Goal: Book appointment/travel/reservation

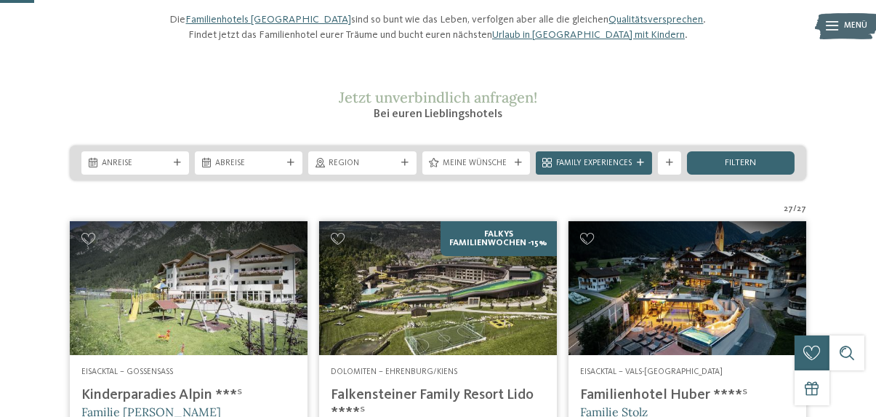
scroll to position [73, 0]
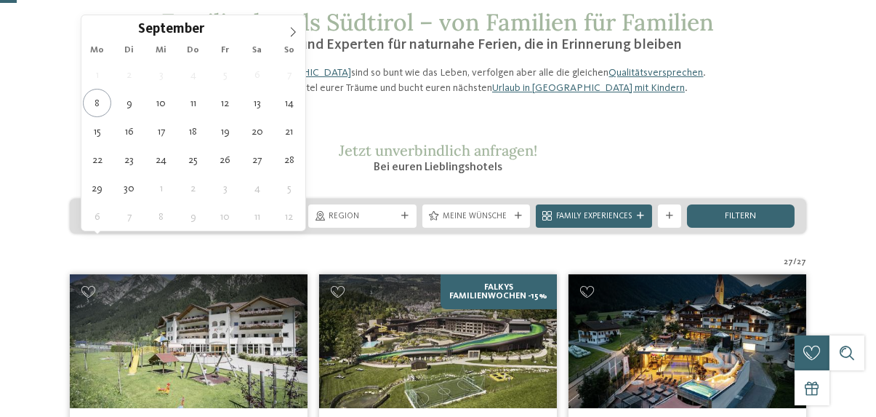
click at [128, 223] on span "Anreise" at bounding box center [135, 217] width 67 height 12
click at [291, 29] on icon at bounding box center [293, 32] width 10 height 10
type div "[DATE]"
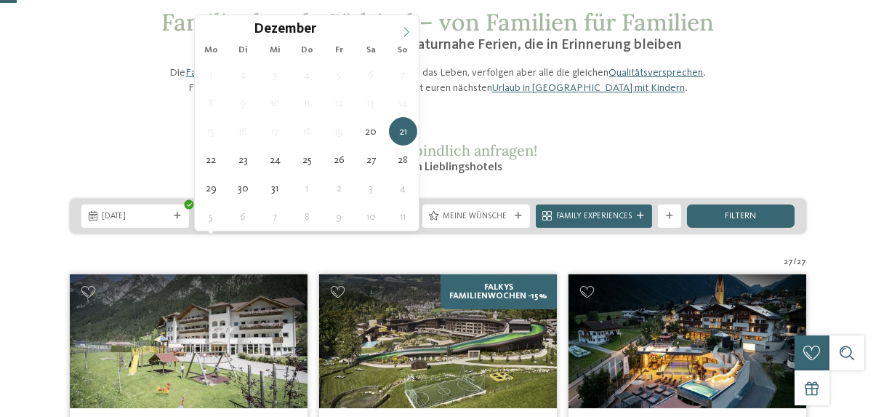
type input "****"
click at [408, 34] on icon at bounding box center [406, 32] width 10 height 10
type div "[DATE]"
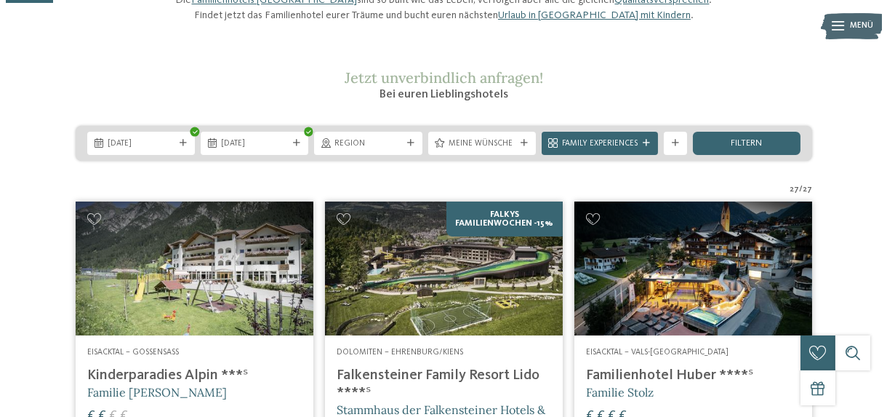
scroll to position [218, 0]
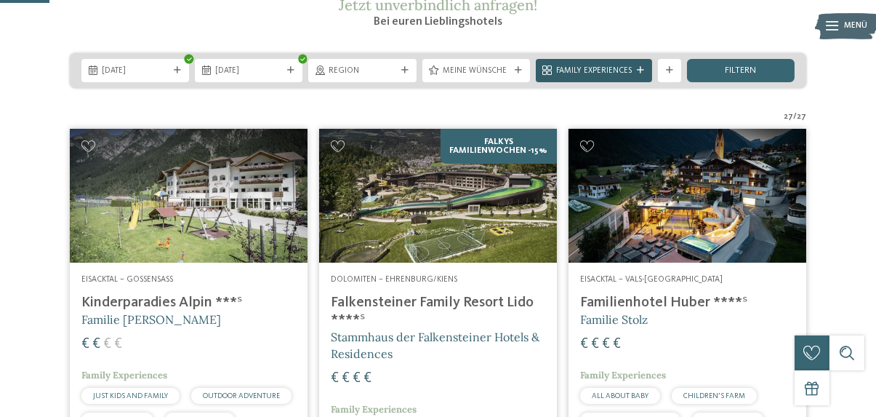
click at [604, 77] on span "Family Experiences" at bounding box center [594, 71] width 76 height 12
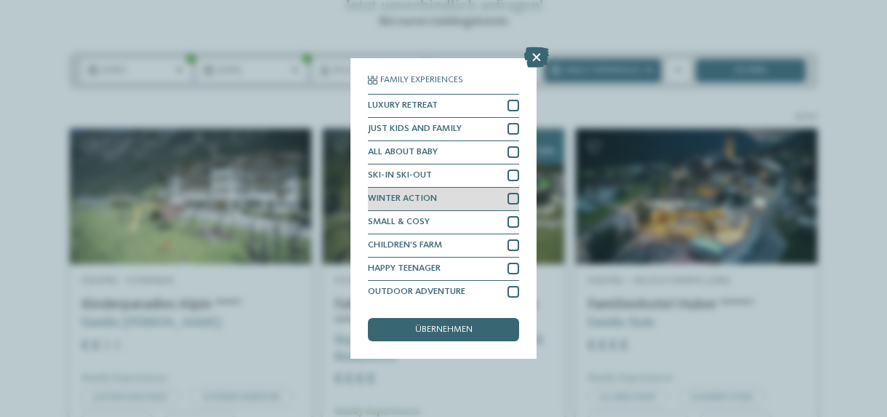
click at [508, 196] on div at bounding box center [514, 199] width 12 height 12
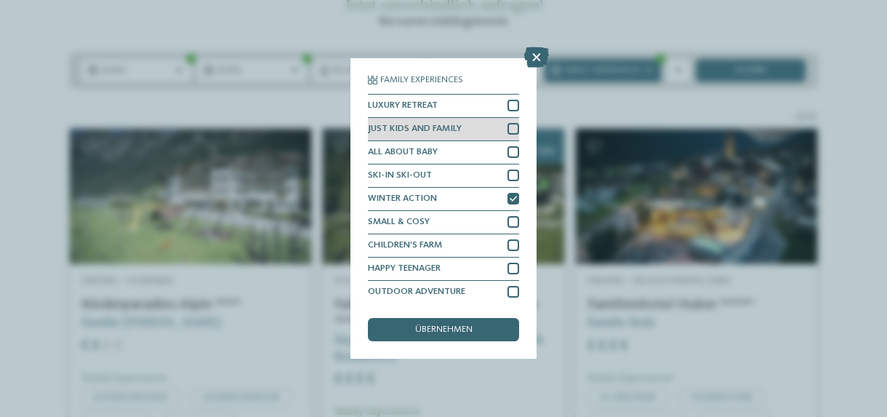
click at [508, 127] on div at bounding box center [514, 129] width 12 height 12
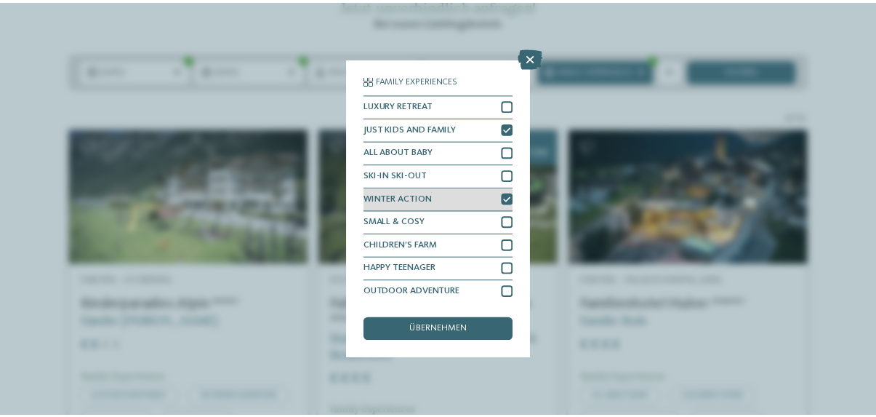
scroll to position [26, 0]
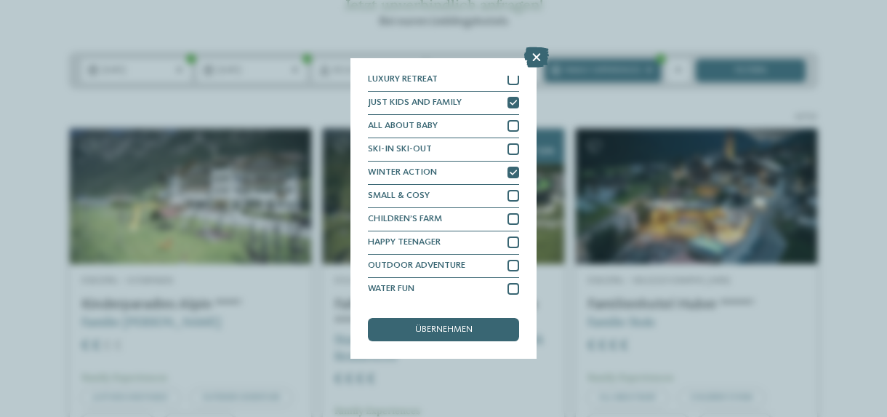
click at [437, 329] on span "übernehmen" at bounding box center [443, 329] width 57 height 9
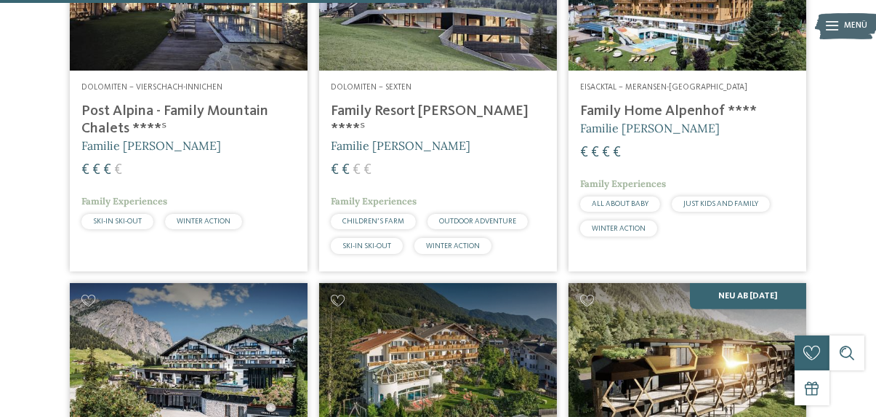
scroll to position [1232, 0]
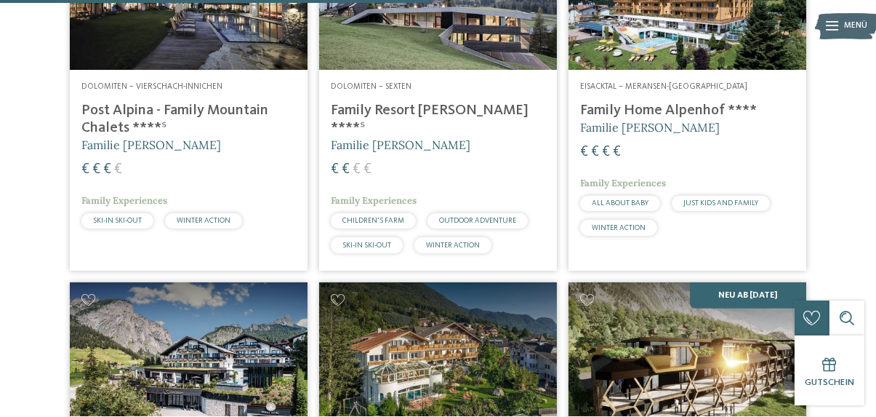
click at [167, 129] on h4 "Post Alpina - Family Mountain Chalets ****ˢ" at bounding box center [188, 119] width 215 height 35
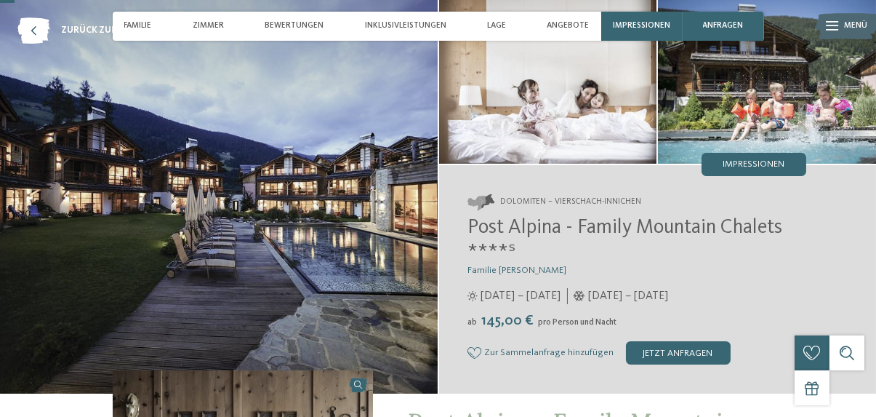
scroll to position [73, 0]
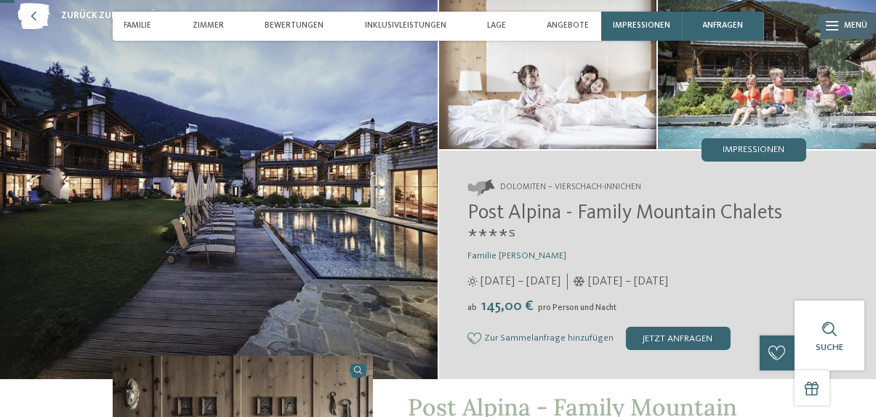
drag, startPoint x: 620, startPoint y: 284, endPoint x: 655, endPoint y: 286, distance: 34.3
click at [620, 283] on span "05.12.2025 – 06.04.2026" at bounding box center [629, 281] width 80 height 16
click at [669, 283] on span "05.12.2025 – 06.04.2026" at bounding box center [629, 281] width 80 height 16
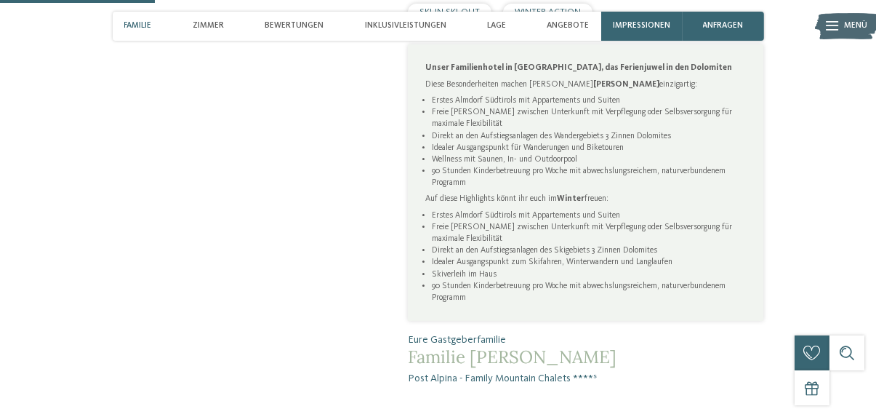
scroll to position [800, 0]
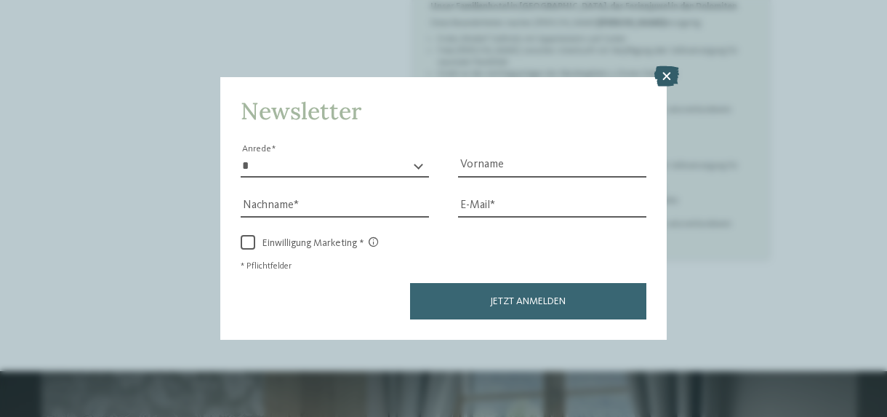
click at [669, 73] on icon at bounding box center [667, 76] width 25 height 20
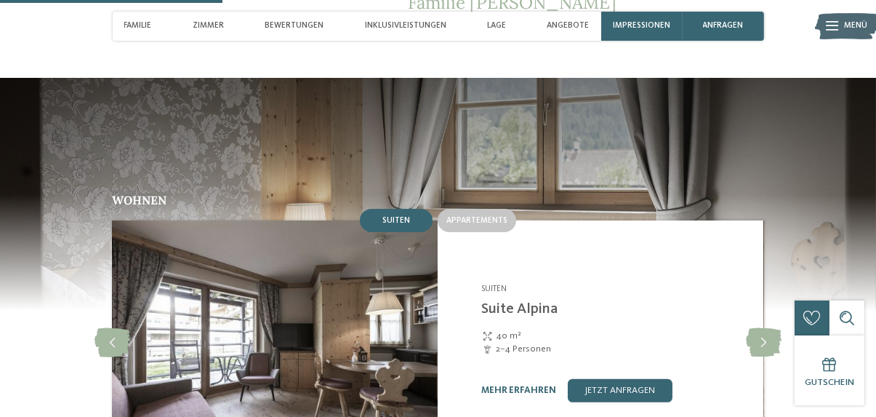
scroll to position [1091, 0]
click at [769, 328] on icon at bounding box center [764, 342] width 36 height 29
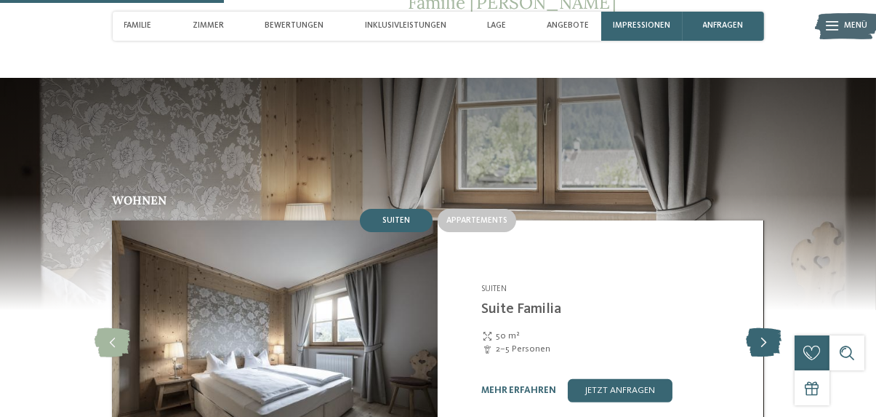
scroll to position [1164, 0]
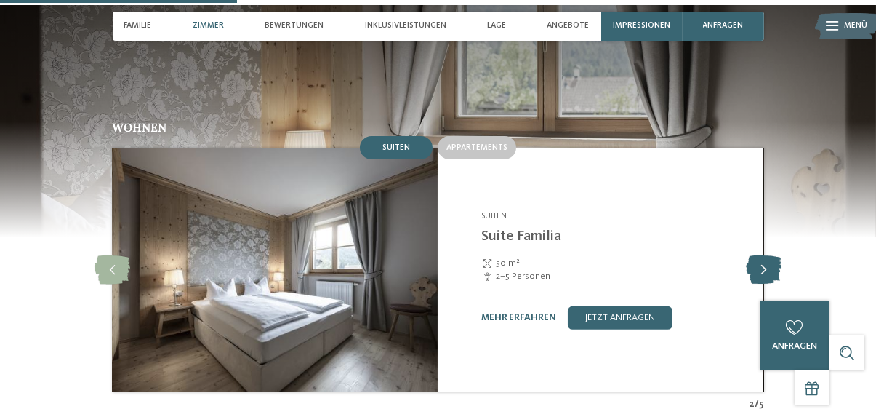
click at [756, 255] on icon at bounding box center [764, 269] width 36 height 29
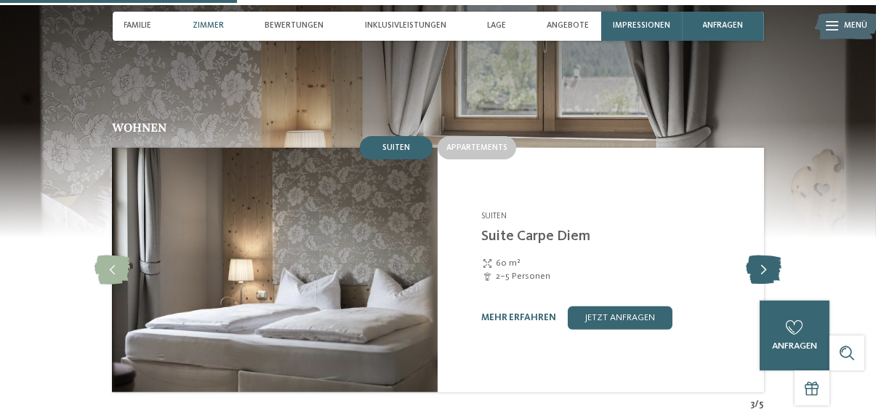
click at [756, 255] on icon at bounding box center [764, 269] width 36 height 29
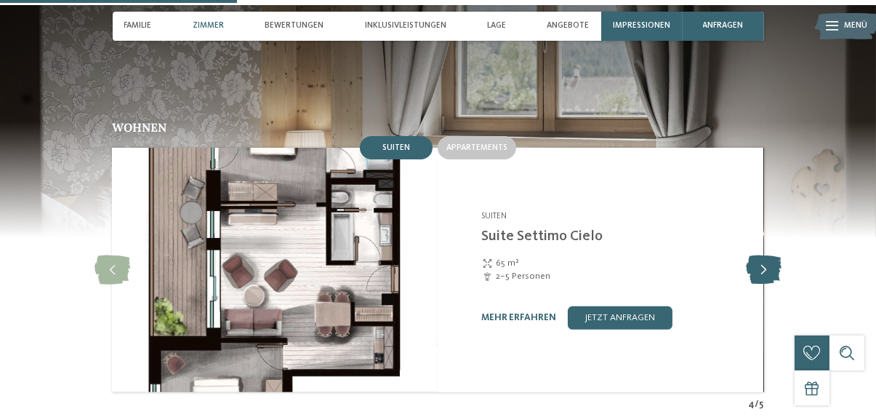
click at [756, 255] on icon at bounding box center [764, 269] width 36 height 29
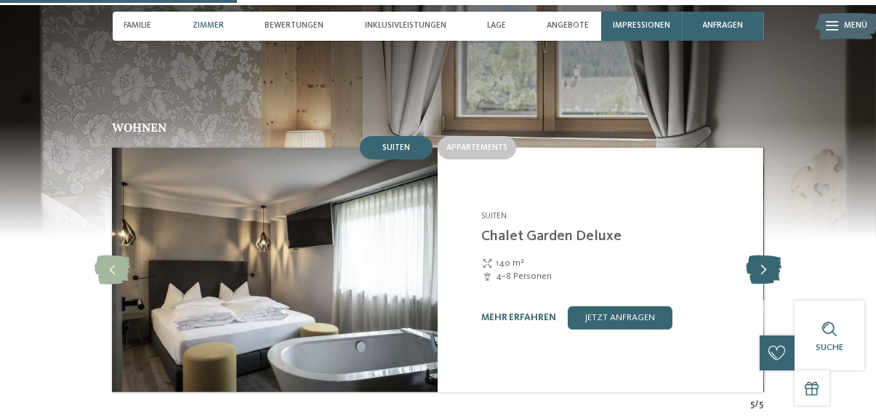
click at [756, 255] on icon at bounding box center [764, 269] width 36 height 29
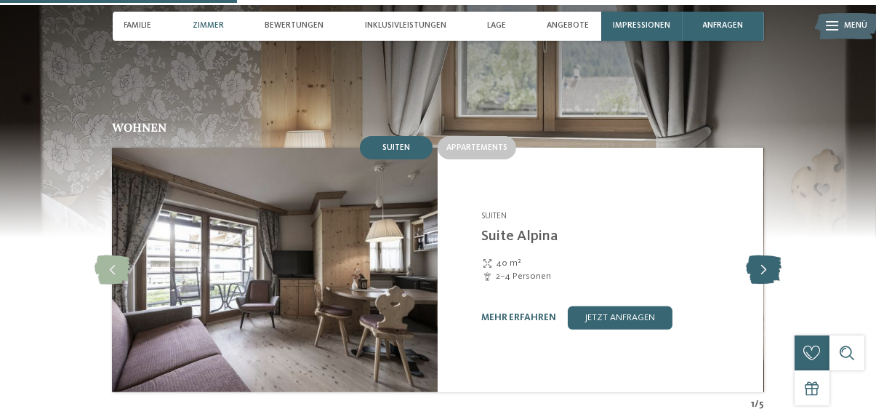
click at [756, 255] on icon at bounding box center [764, 269] width 36 height 29
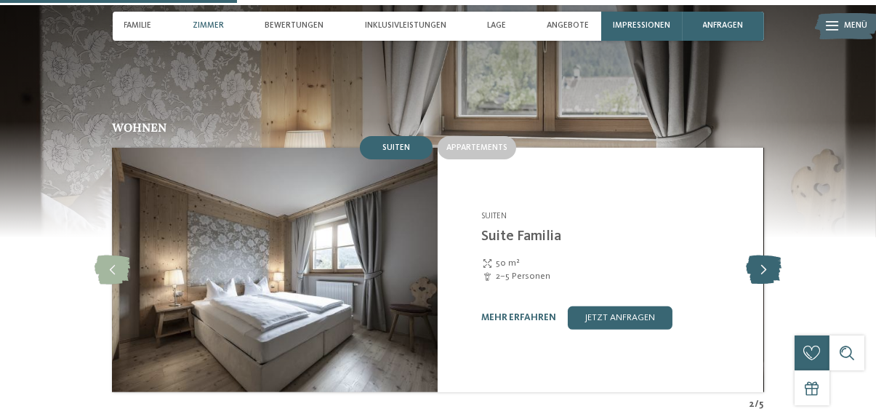
click at [756, 255] on icon at bounding box center [764, 269] width 36 height 29
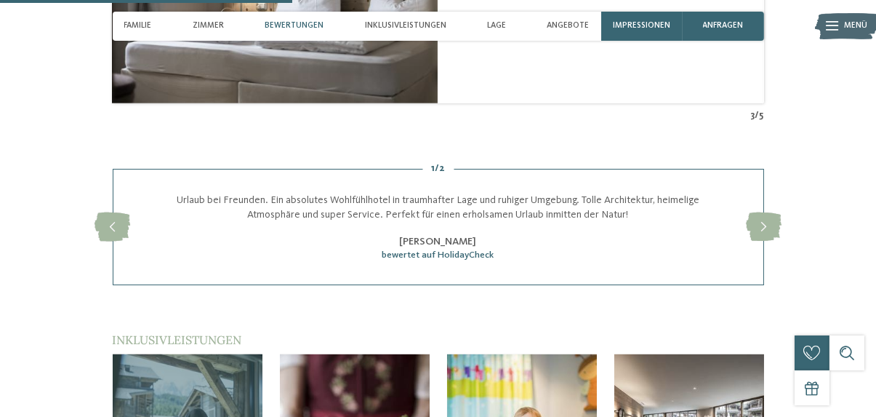
scroll to position [1455, 0]
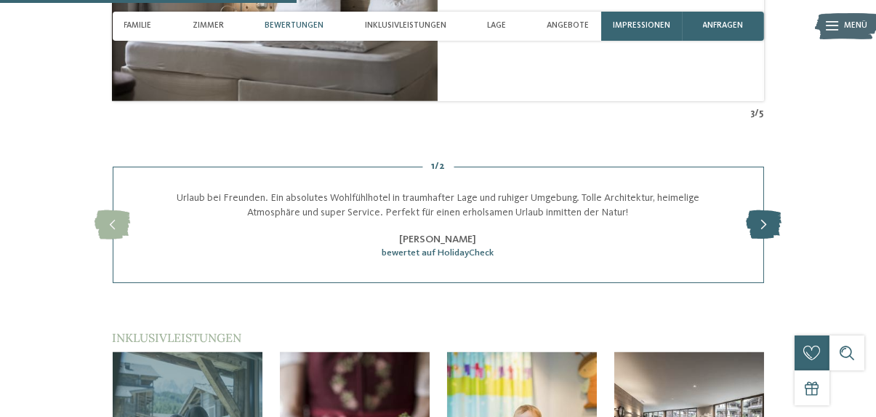
click at [761, 210] on icon at bounding box center [764, 224] width 36 height 29
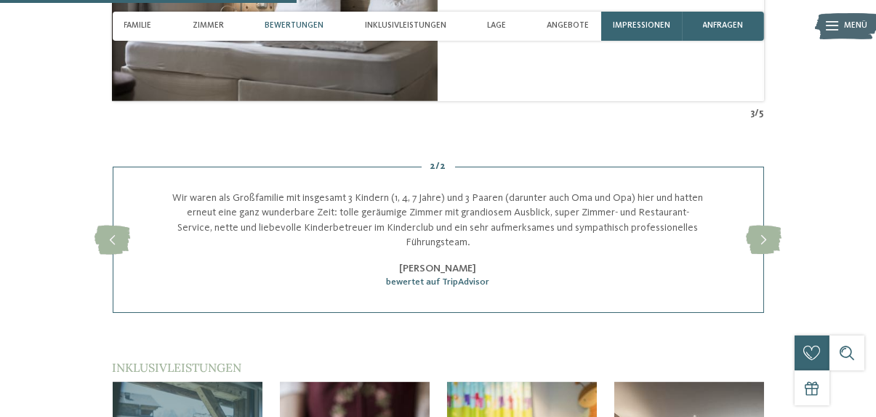
click at [761, 180] on div "slide 4 of 2 Urlaub bei Freunden. Ein absolutes Wohlfühlhotel in traumhafter La…" at bounding box center [439, 240] width 652 height 146
click at [767, 225] on icon at bounding box center [764, 239] width 36 height 29
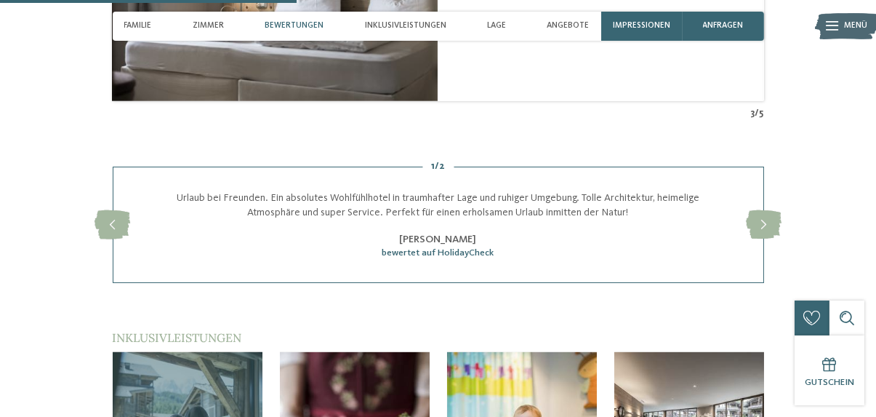
click at [764, 200] on div "1 / 2 slide 5 of 2 Urlaub bei Freunden. Ein absolutes Wohlfühlhotel in traumhaf…" at bounding box center [438, 225] width 791 height 116
click at [764, 199] on div "slide 5 of 2 Urlaub bei Freunden. Ein absolutes Wohlfühlhotel in traumhafter La…" at bounding box center [439, 225] width 652 height 116
drag, startPoint x: 756, startPoint y: 188, endPoint x: 698, endPoint y: 175, distance: 59.5
click at [753, 210] on icon at bounding box center [764, 224] width 36 height 29
